Goal: Task Accomplishment & Management: Complete application form

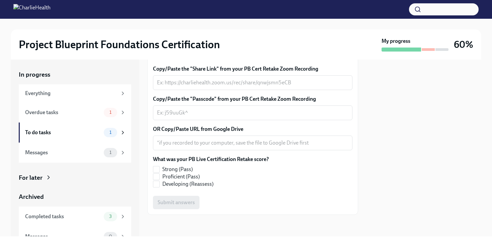
scroll to position [219, 0]
click at [101, 118] on div "Overdue tasks 1" at bounding box center [75, 112] width 113 height 20
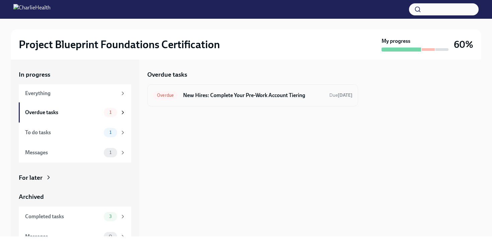
click at [186, 103] on div "Overdue New Hires: Complete Your Pre-Work Account Tiering Due [DATE]" at bounding box center [252, 95] width 211 height 22
click at [190, 92] on h6 "New Hires: Complete Your Pre-Work Account Tiering" at bounding box center [253, 95] width 141 height 7
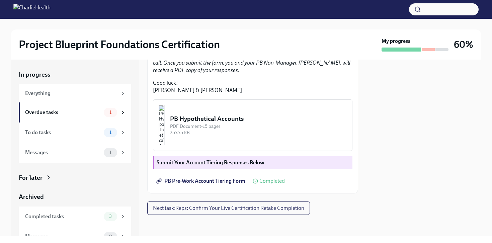
scroll to position [212, 0]
click at [250, 212] on button "Next task : Reps: Confirm Your Live Certification Retake Completion" at bounding box center [228, 208] width 163 height 13
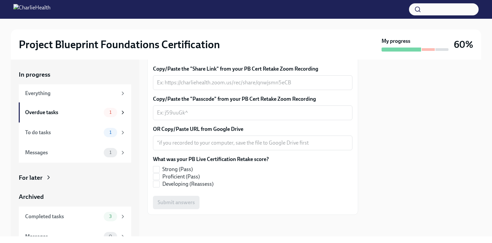
scroll to position [185, 0]
click at [200, 87] on textarea "Copy/Paste the "Share Link" from your PB Cert Retake Zoom Recording" at bounding box center [253, 83] width 192 height 8
